Goal: Task Accomplishment & Management: Complete application form

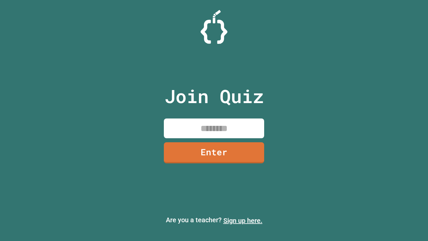
click at [243, 220] on link "Sign up here." at bounding box center [242, 220] width 39 height 8
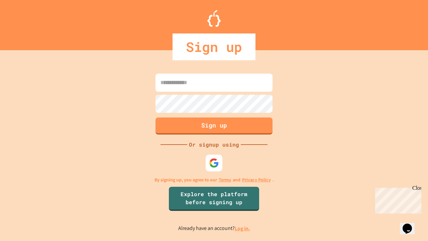
click at [243, 228] on link "Log in." at bounding box center [242, 228] width 15 height 7
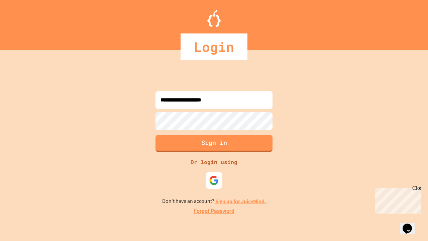
type input "**********"
